Goal: Check status: Check status

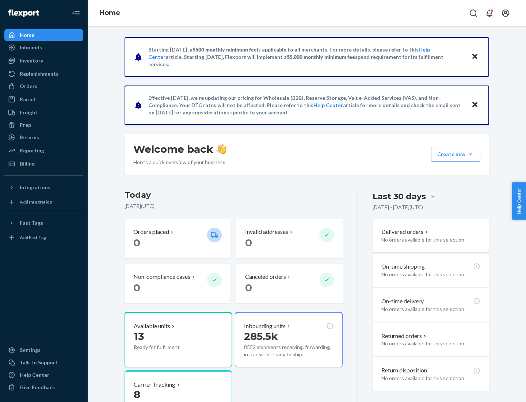
click at [471, 154] on button "Create new Create new inbound Create new order Create new product" at bounding box center [455, 154] width 49 height 15
click at [30, 48] on div "Inbounds" at bounding box center [31, 47] width 22 height 7
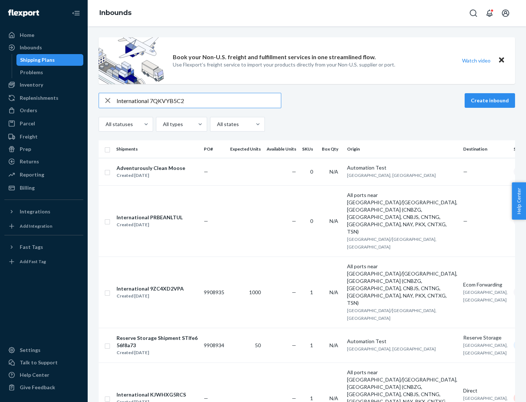
type input "International 7QKVYB5C29"
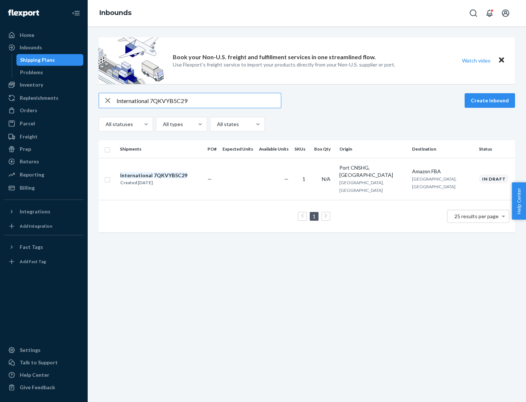
click at [166, 179] on div "Created [DATE]" at bounding box center [153, 182] width 67 height 7
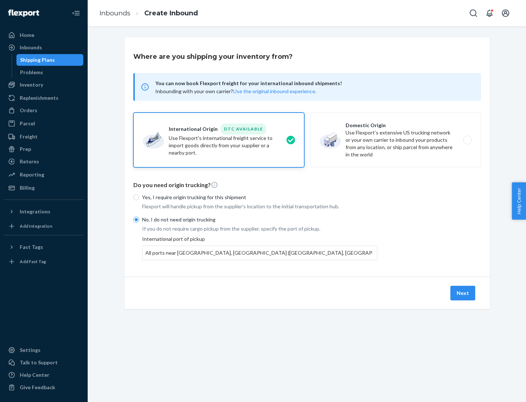
click at [463, 293] on button "Next" at bounding box center [463, 293] width 25 height 15
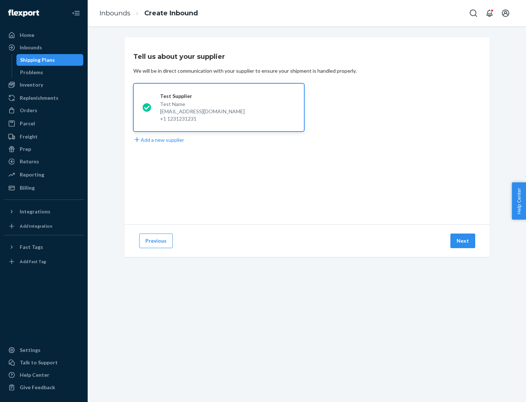
click at [463, 241] on button "Next" at bounding box center [463, 241] width 25 height 15
